Goal: Information Seeking & Learning: Find specific fact

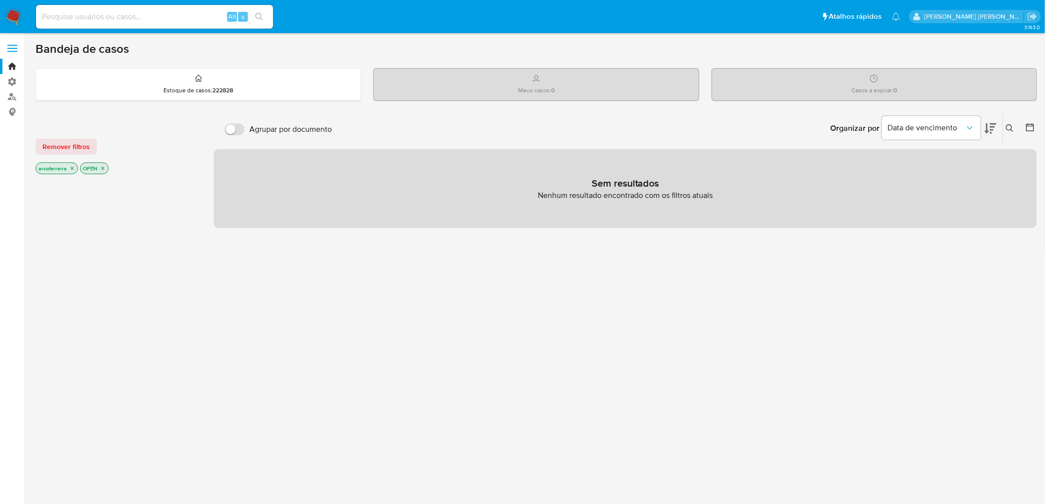
click at [145, 23] on div "Alt s" at bounding box center [154, 17] width 237 height 24
click at [143, 20] on input at bounding box center [154, 16] width 237 height 13
paste input "2444536255"
type input "2444536255"
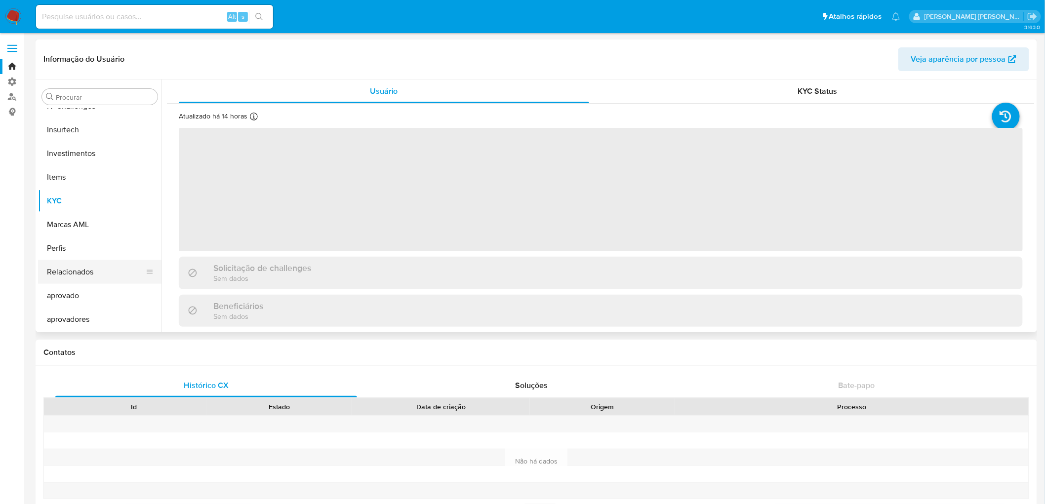
select select "10"
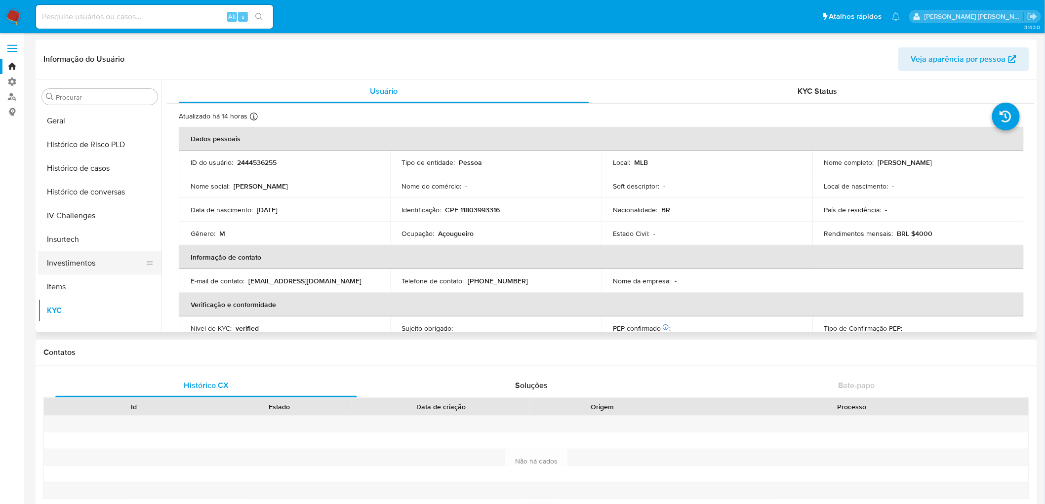
scroll to position [277, 0]
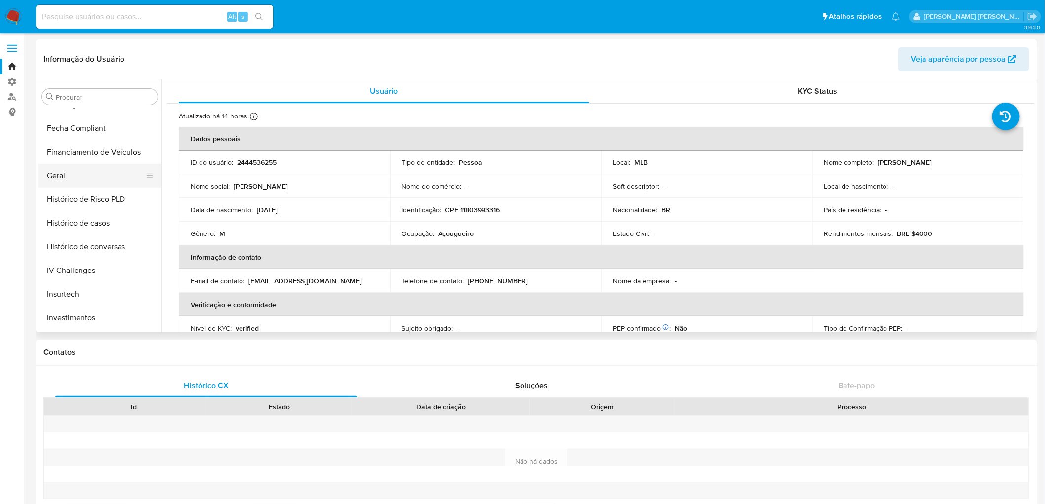
click at [65, 183] on button "Geral" at bounding box center [96, 176] width 116 height 24
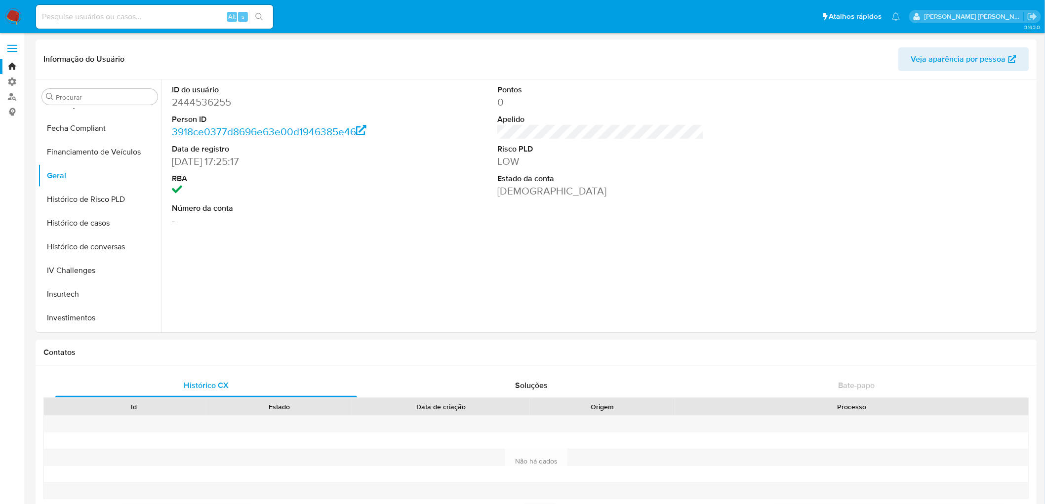
click at [92, 13] on input at bounding box center [154, 16] width 237 height 13
paste input "758145798"
type input "758145798"
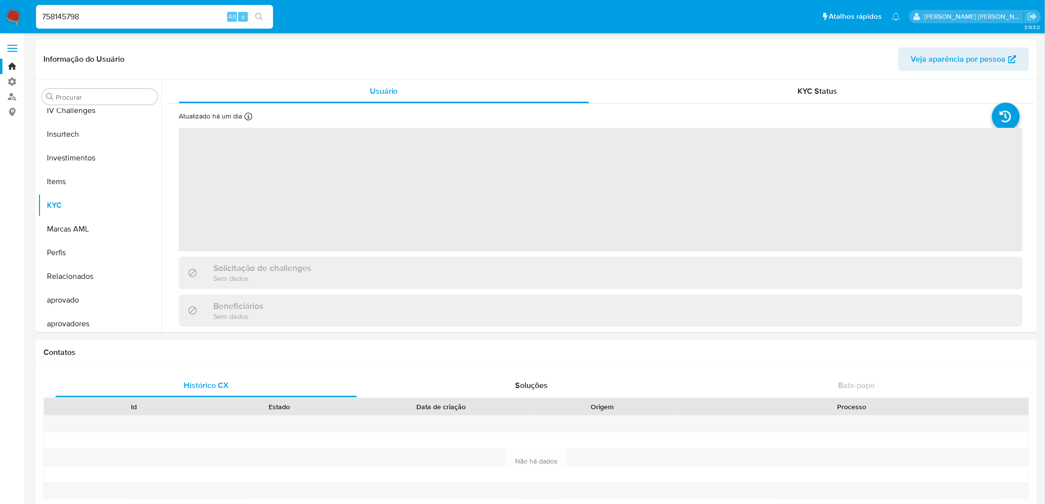
scroll to position [440, 0]
select select "10"
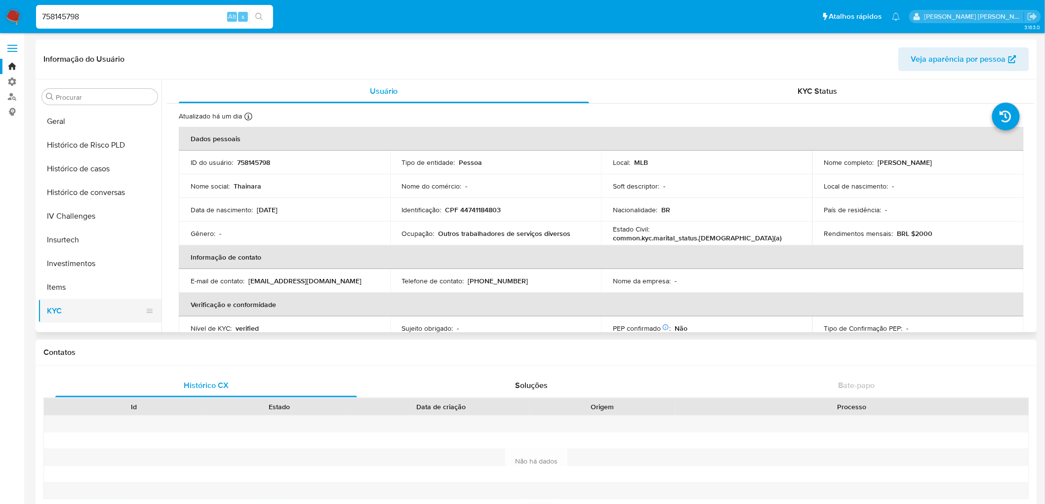
scroll to position [276, 0]
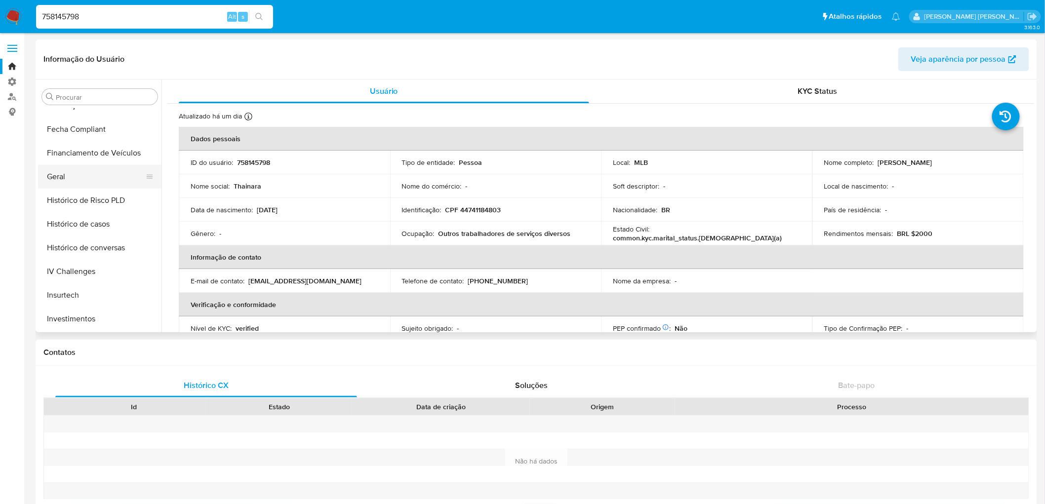
click at [56, 169] on button "Geral" at bounding box center [96, 177] width 116 height 24
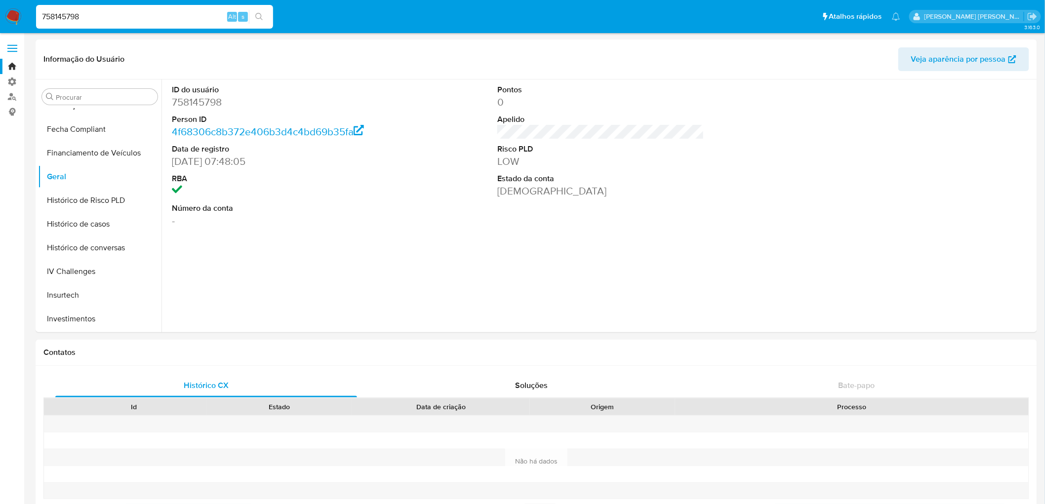
click at [174, 16] on input "758145798" at bounding box center [154, 16] width 237 height 13
paste input "1234991427"
type input "1234991427"
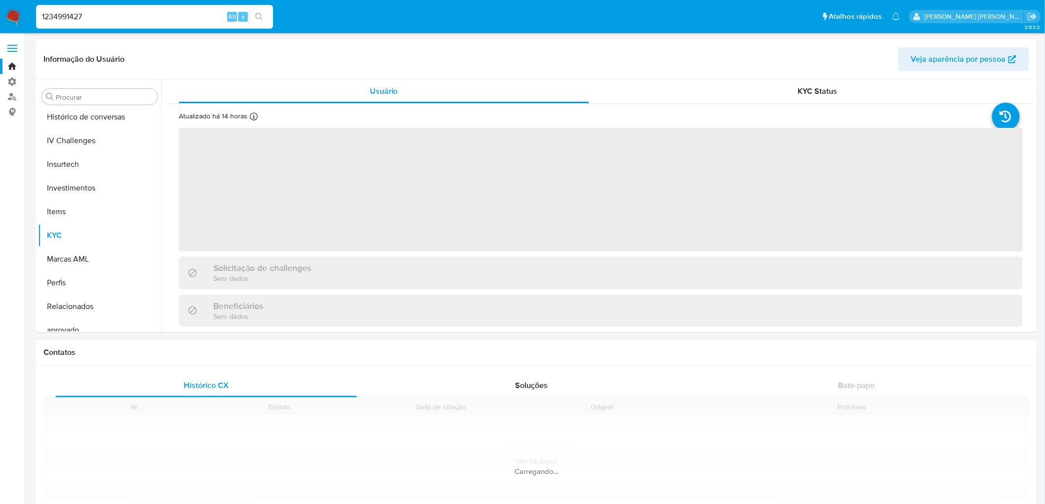
scroll to position [440, 0]
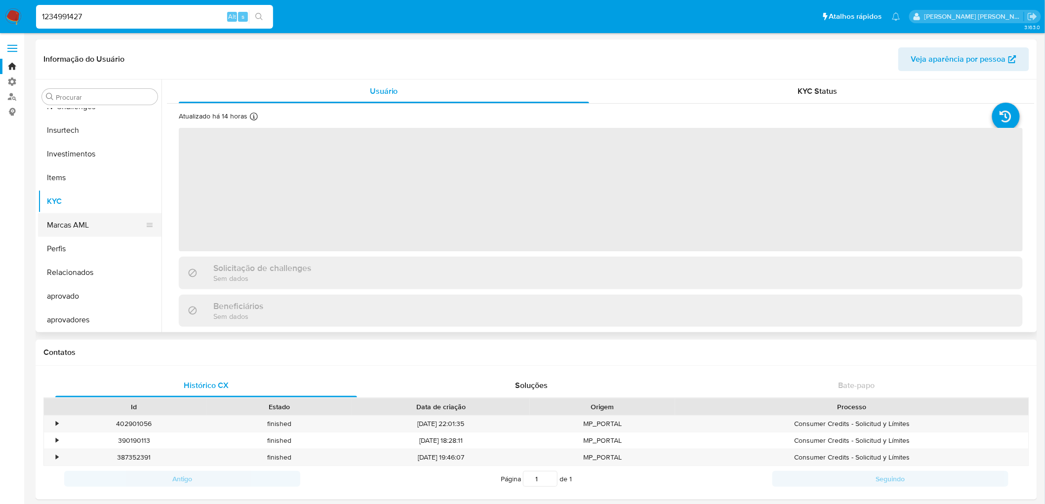
select select "10"
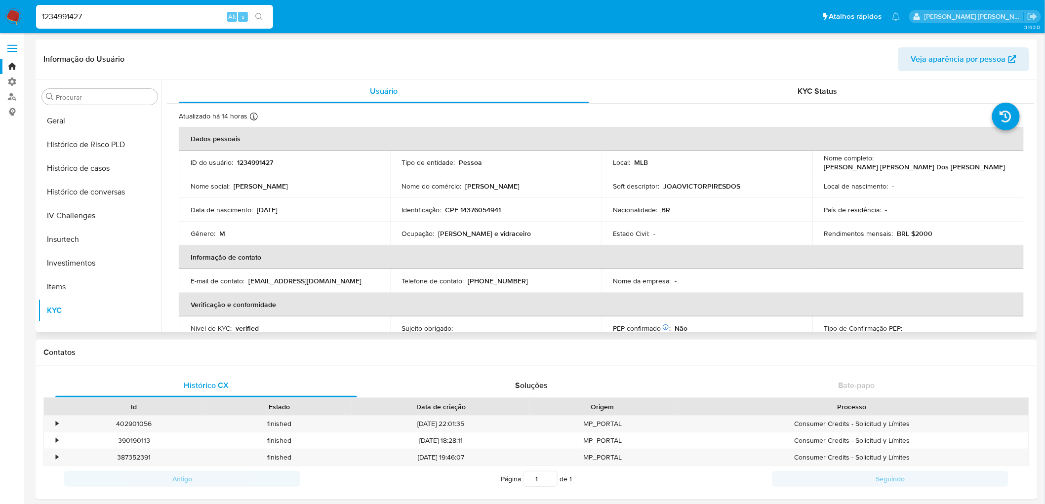
scroll to position [277, 0]
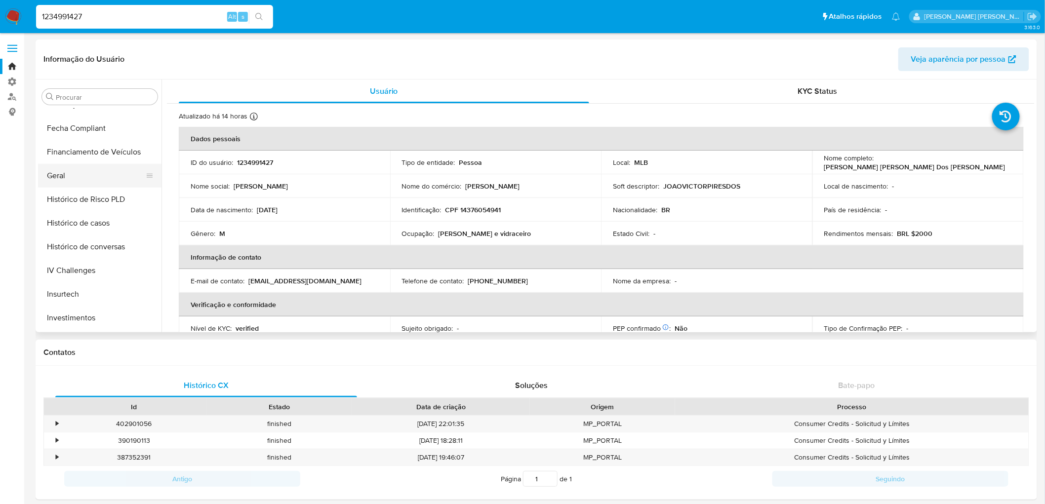
click at [68, 180] on button "Geral" at bounding box center [96, 176] width 116 height 24
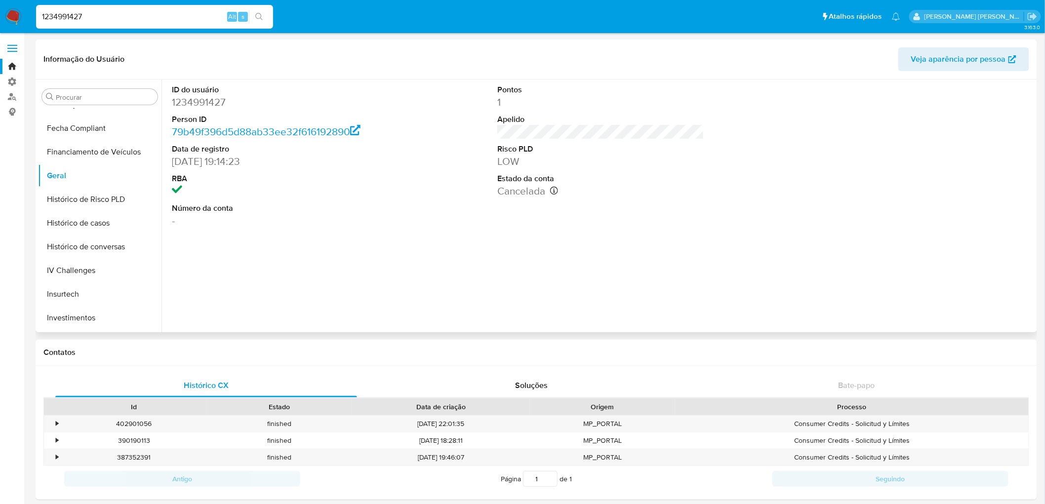
click at [214, 103] on dd "1234991427" at bounding box center [275, 102] width 207 height 14
copy dd "1234991427"
